Goal: Task Accomplishment & Management: Manage account settings

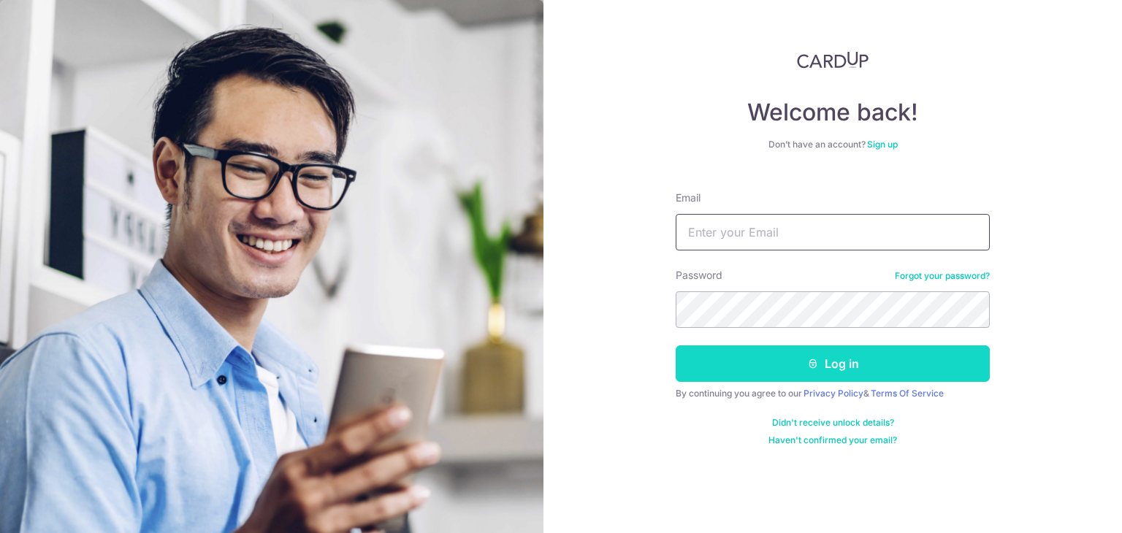
type input "[EMAIL_ADDRESS][DOMAIN_NAME]"
click at [838, 353] on button "Log in" at bounding box center [833, 363] width 314 height 37
click at [838, 357] on button "Log in" at bounding box center [833, 363] width 314 height 37
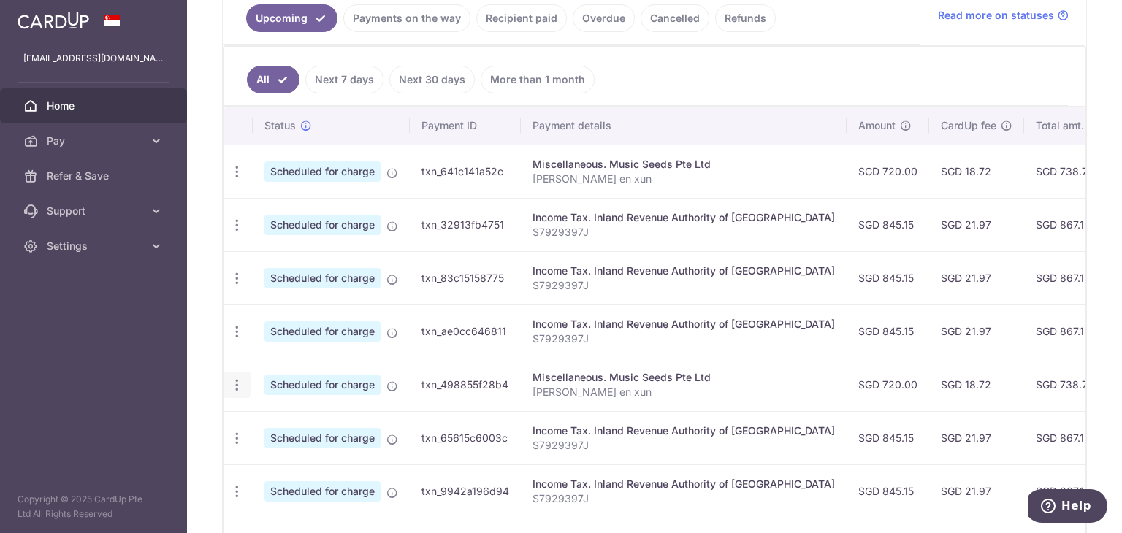
click at [230, 381] on icon "button" at bounding box center [236, 385] width 15 height 15
click at [278, 434] on link "Update payment" at bounding box center [300, 425] width 152 height 35
radio input "true"
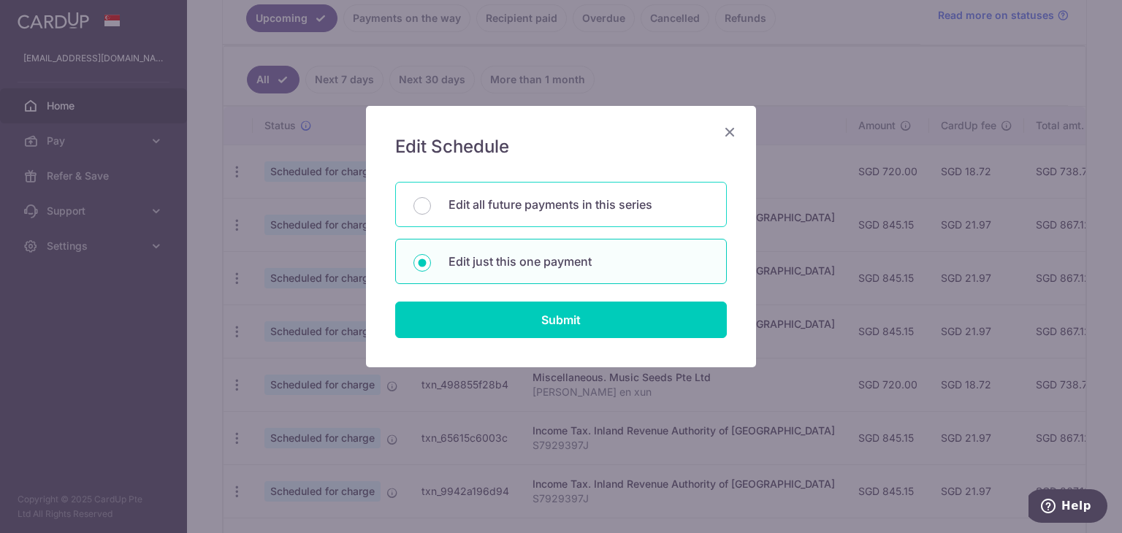
click at [608, 210] on p "Edit all future payments in this series" at bounding box center [578, 205] width 260 height 18
click at [431, 210] on input "Edit all future payments in this series" at bounding box center [422, 206] width 18 height 18
radio input "true"
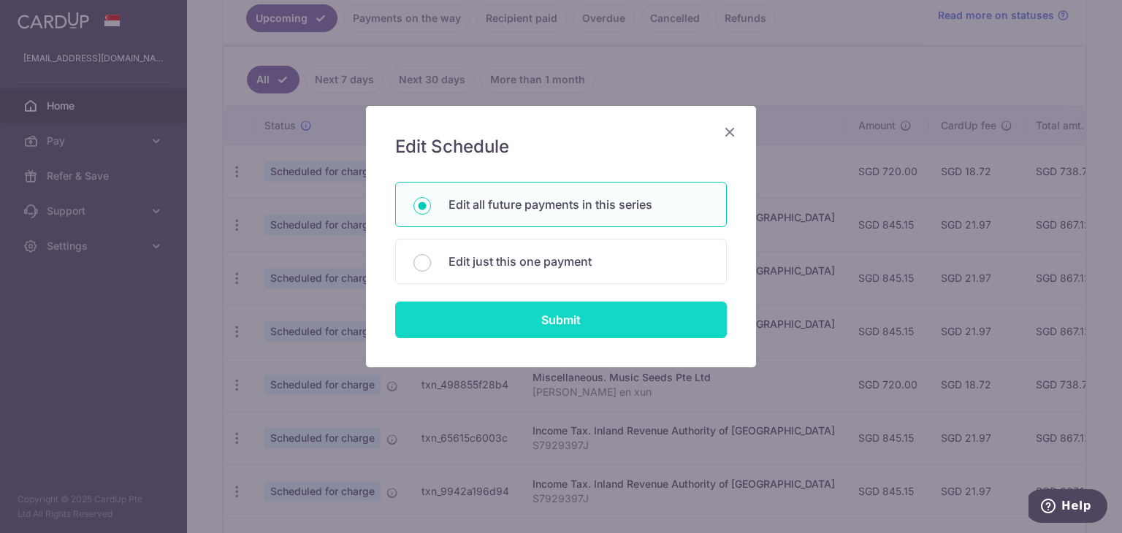
click at [578, 324] on input "Submit" at bounding box center [561, 320] width 332 height 37
radio input "true"
type input "720.00"
type input "Lim en xun"
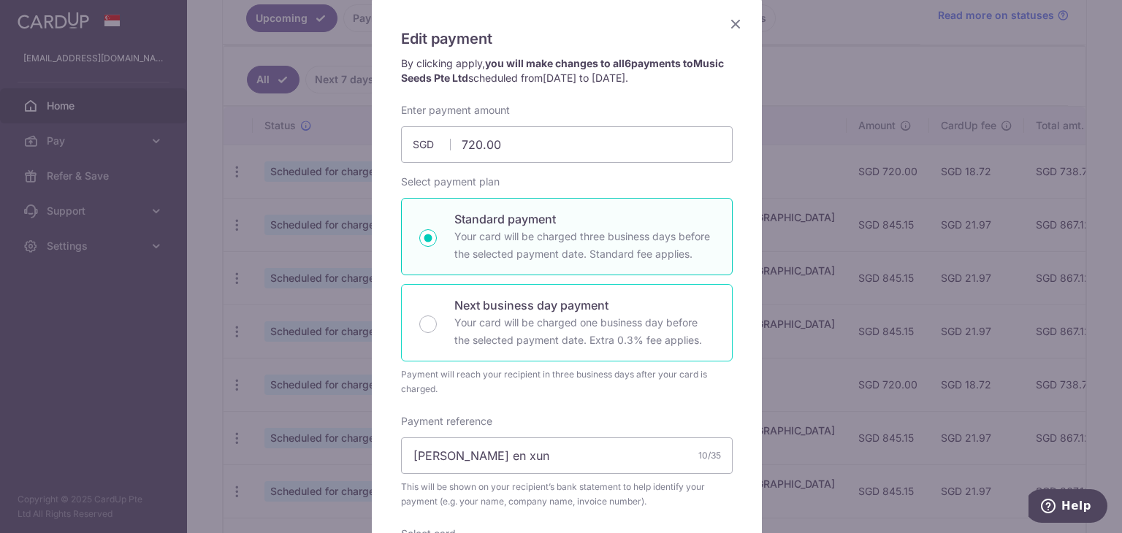
scroll to position [29, 0]
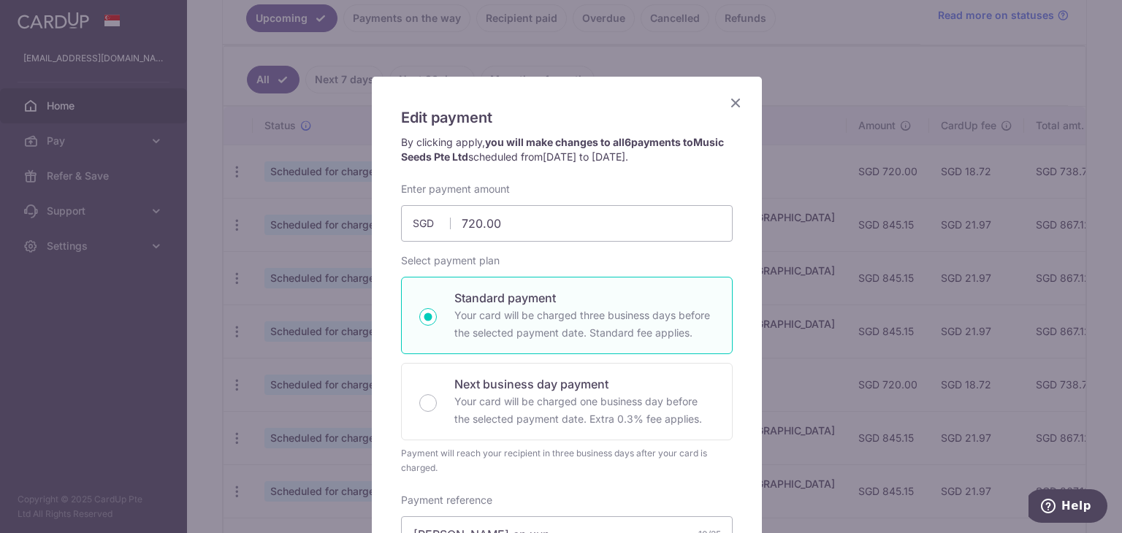
click at [732, 104] on icon "Close" at bounding box center [736, 102] width 18 height 18
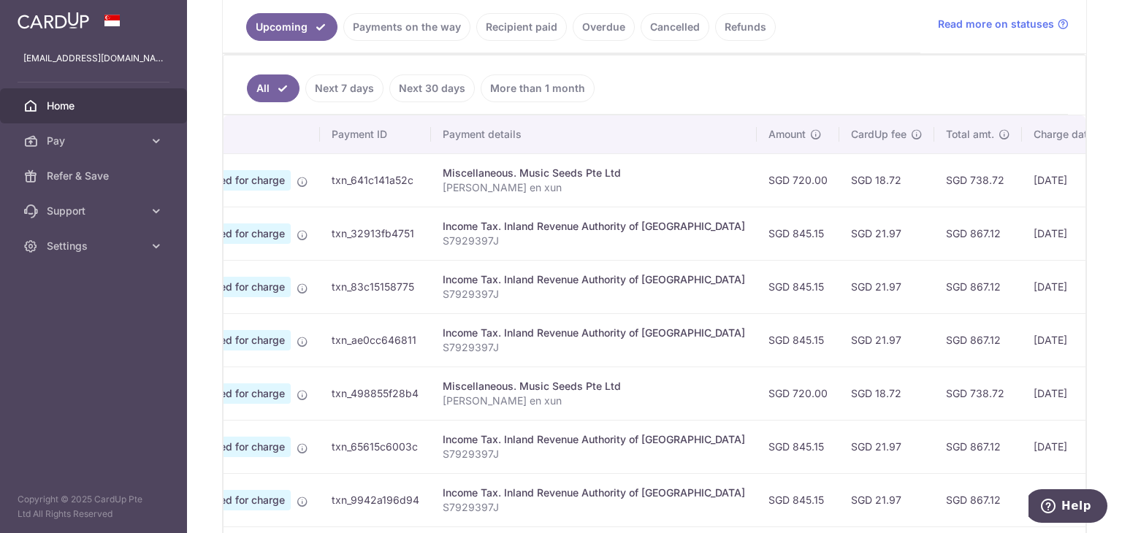
scroll to position [0, 0]
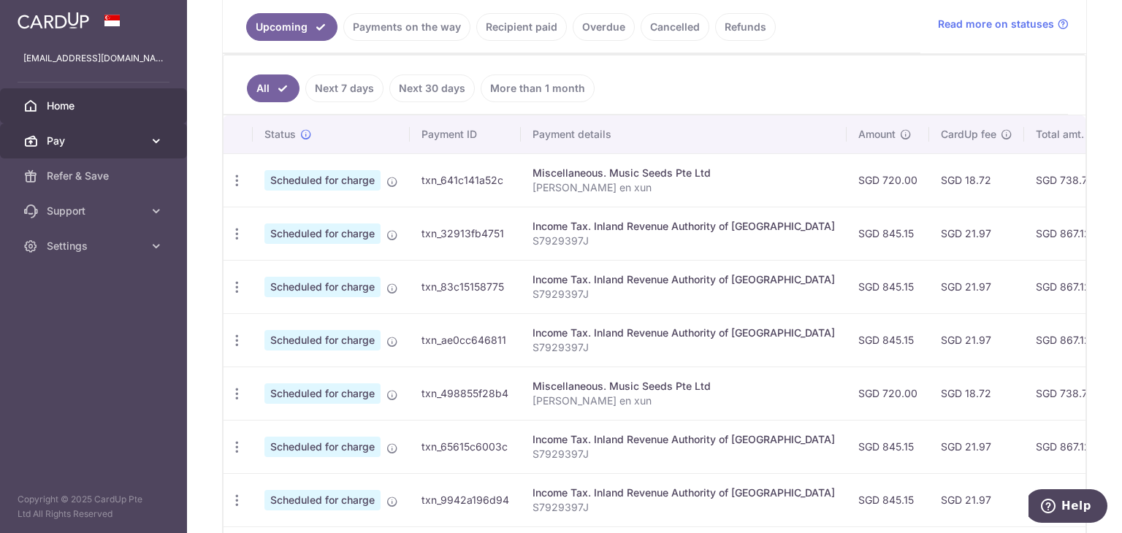
click at [147, 150] on link "Pay" at bounding box center [93, 140] width 187 height 35
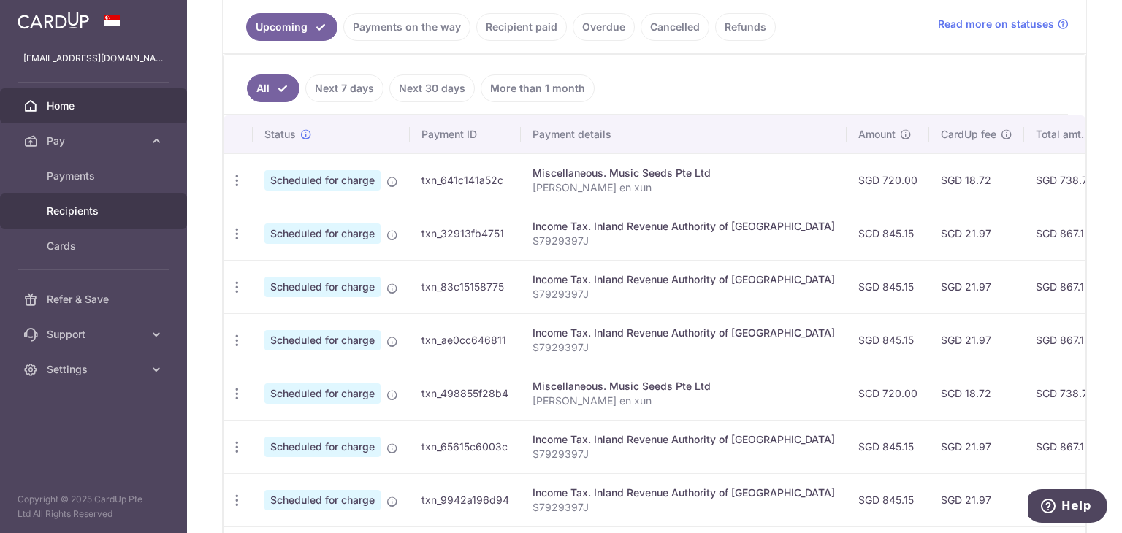
click at [87, 213] on span "Recipients" at bounding box center [95, 211] width 96 height 15
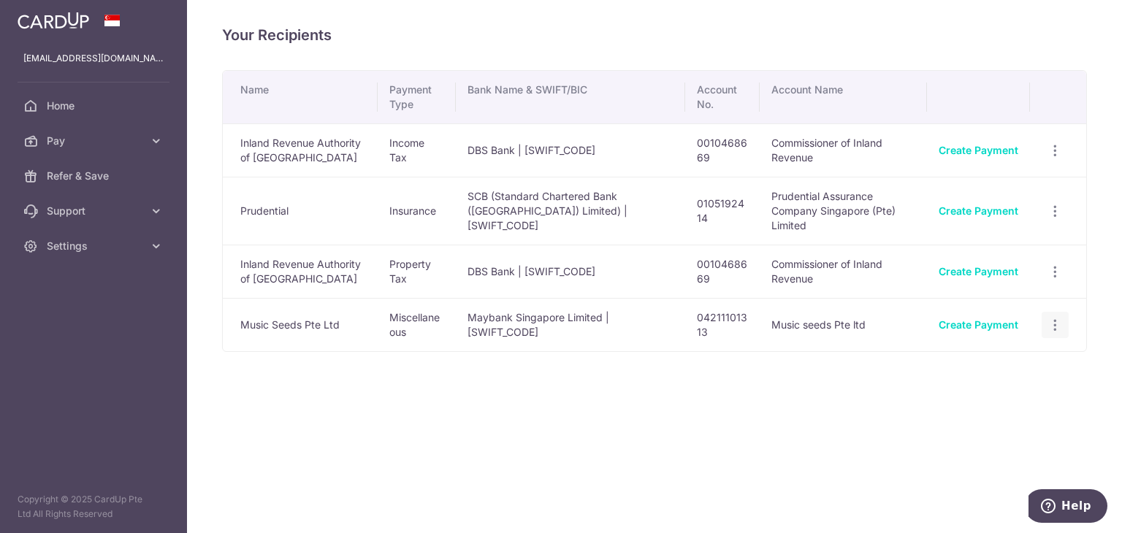
click at [1047, 318] on icon "button" at bounding box center [1054, 325] width 15 height 15
drag, startPoint x: 987, startPoint y: 345, endPoint x: 1017, endPoint y: 357, distance: 32.1
click at [1017, 357] on span "View/Edit" at bounding box center [1006, 365] width 99 height 18
click at [1008, 358] on div "Your Recipients Name Payment Type Bank Name & SWIFT/BIC Account No. Account Nam…" at bounding box center [654, 266] width 935 height 533
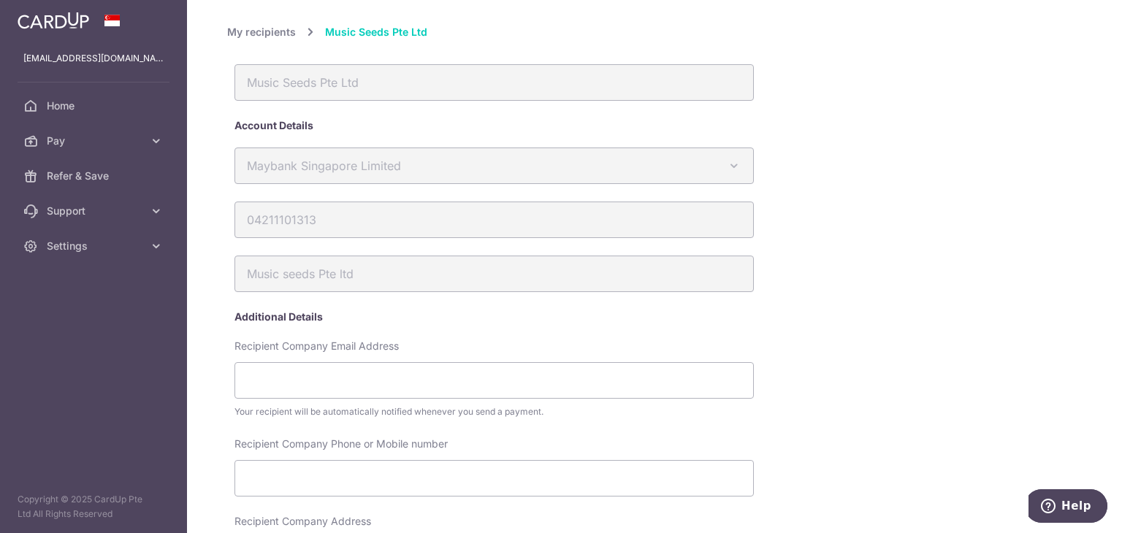
scroll to position [137, 0]
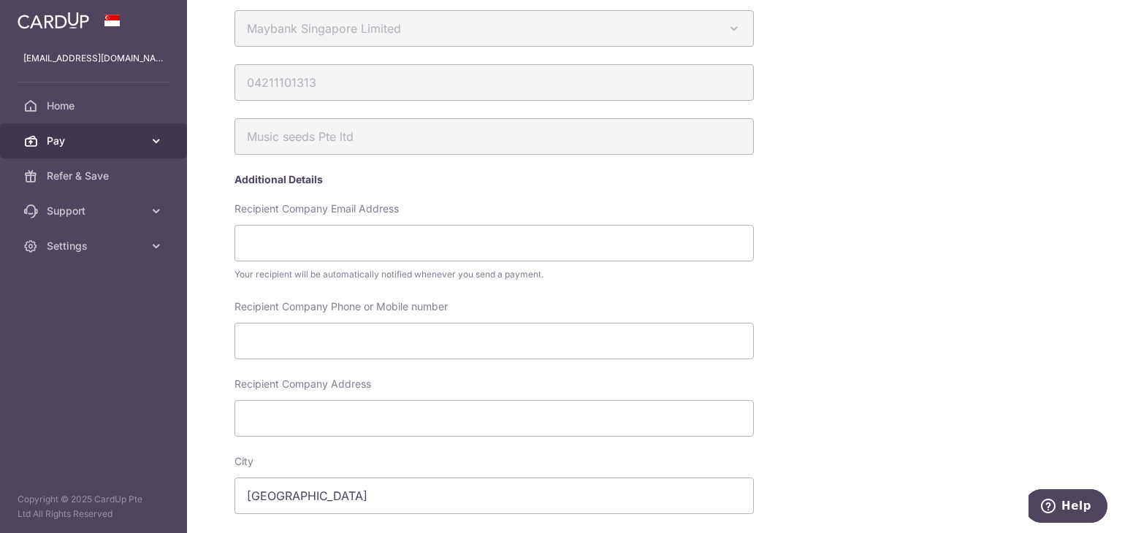
click at [90, 146] on span "Pay" at bounding box center [95, 141] width 96 height 15
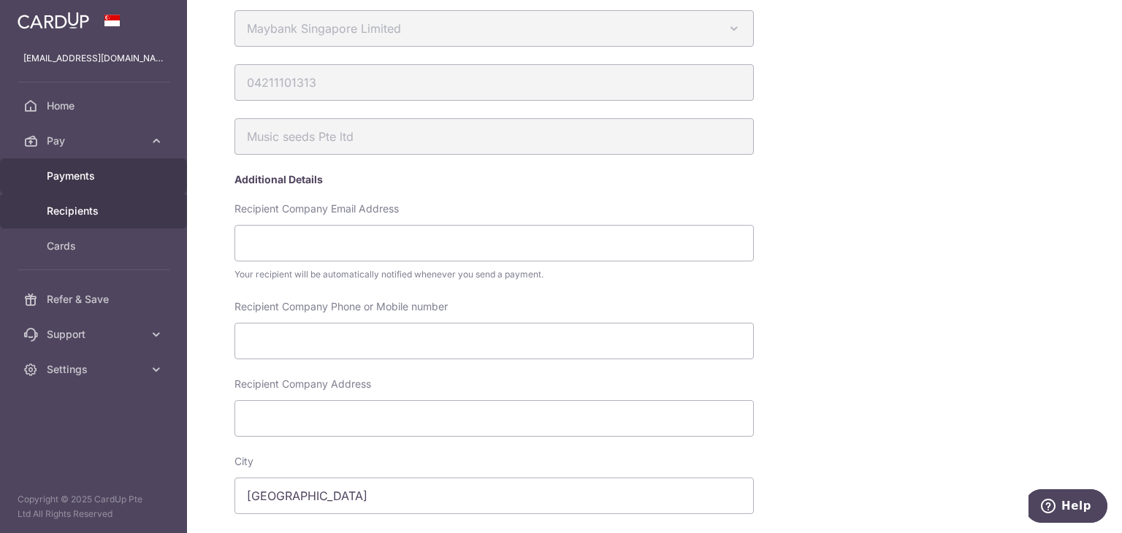
click at [100, 169] on span "Payments" at bounding box center [95, 176] width 96 height 15
